Goal: Task Accomplishment & Management: Manage account settings

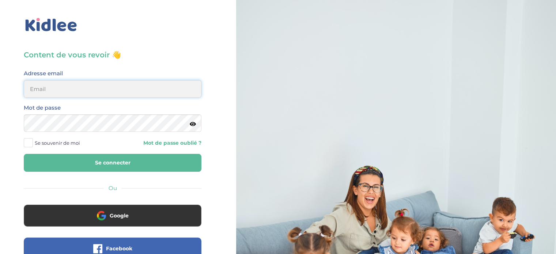
click at [118, 88] on input "email" at bounding box center [113, 89] width 178 height 18
click at [7, 100] on div "Content de vous revoir 👋 Avant de poursuivre veuillez vérifier que tous les cha…" at bounding box center [113, 174] width 236 height 349
click at [68, 91] on input "email" at bounding box center [113, 89] width 178 height 18
type input "vincent.massard69@gmail.com"
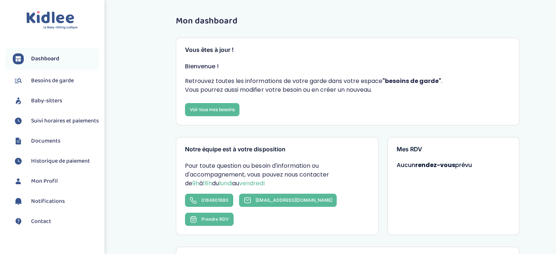
click at [41, 120] on span "Suivi horaires et paiements" at bounding box center [65, 121] width 68 height 9
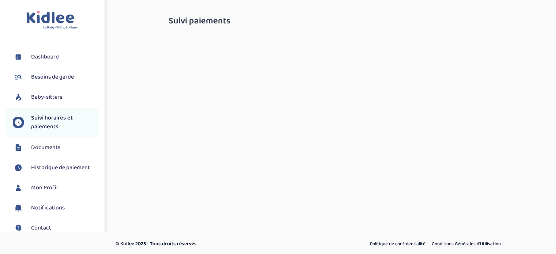
select select "septembre 2025"
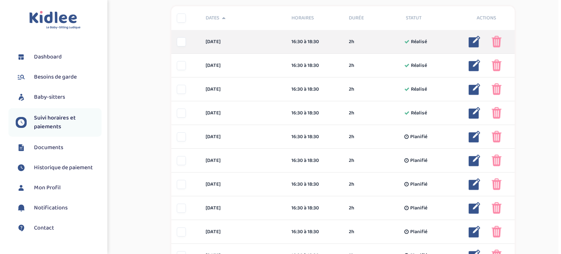
scroll to position [183, 0]
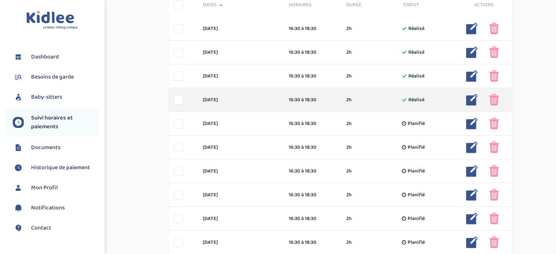
click at [469, 100] on img at bounding box center [472, 100] width 12 height 12
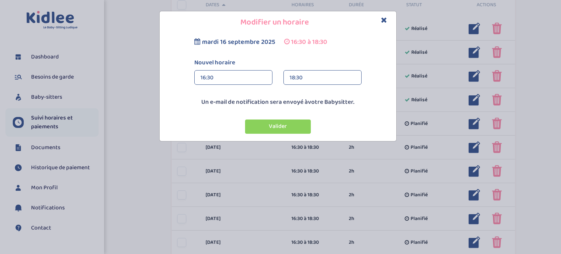
click at [305, 79] on div "18:30" at bounding box center [323, 77] width 66 height 15
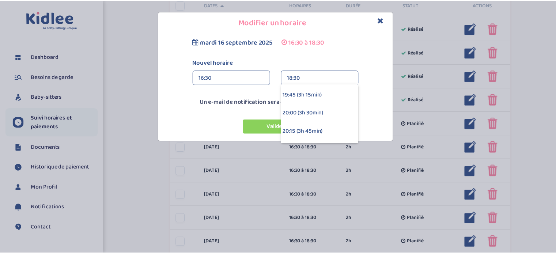
scroll to position [219, 0]
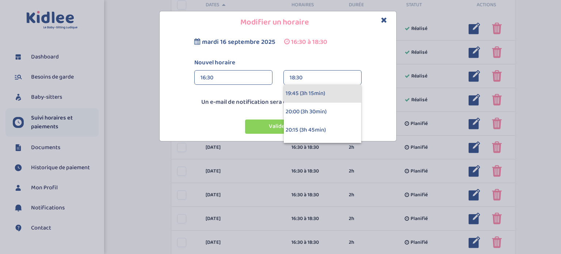
click at [319, 96] on div "19:45 (3h 15min)" at bounding box center [322, 93] width 77 height 18
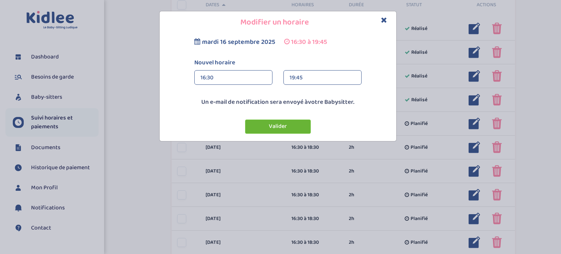
click at [290, 130] on button "Valider" at bounding box center [278, 126] width 66 height 14
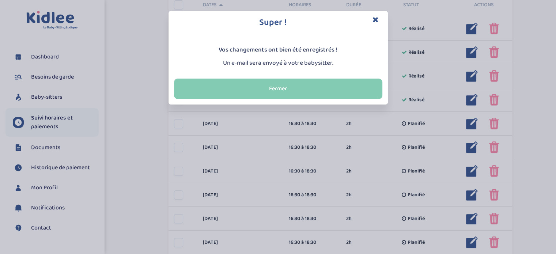
click at [281, 89] on button "Fermer" at bounding box center [278, 89] width 208 height 20
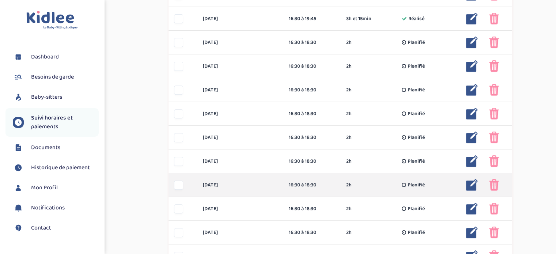
scroll to position [344, 0]
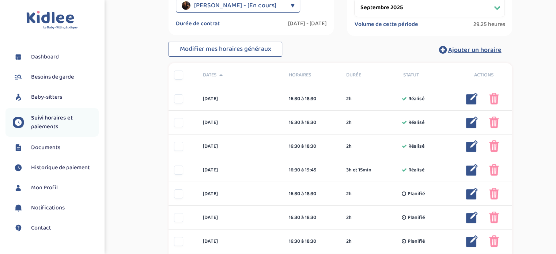
scroll to position [37, 0]
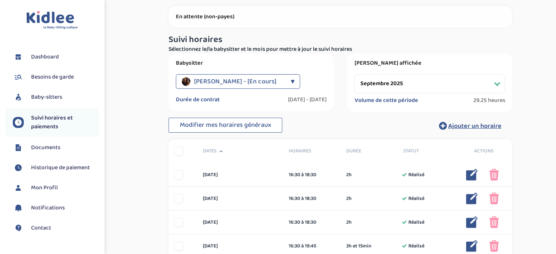
click at [273, 83] on div "Dioum Farah - [En cours]" at bounding box center [234, 81] width 105 height 15
